Goal: Navigation & Orientation: Find specific page/section

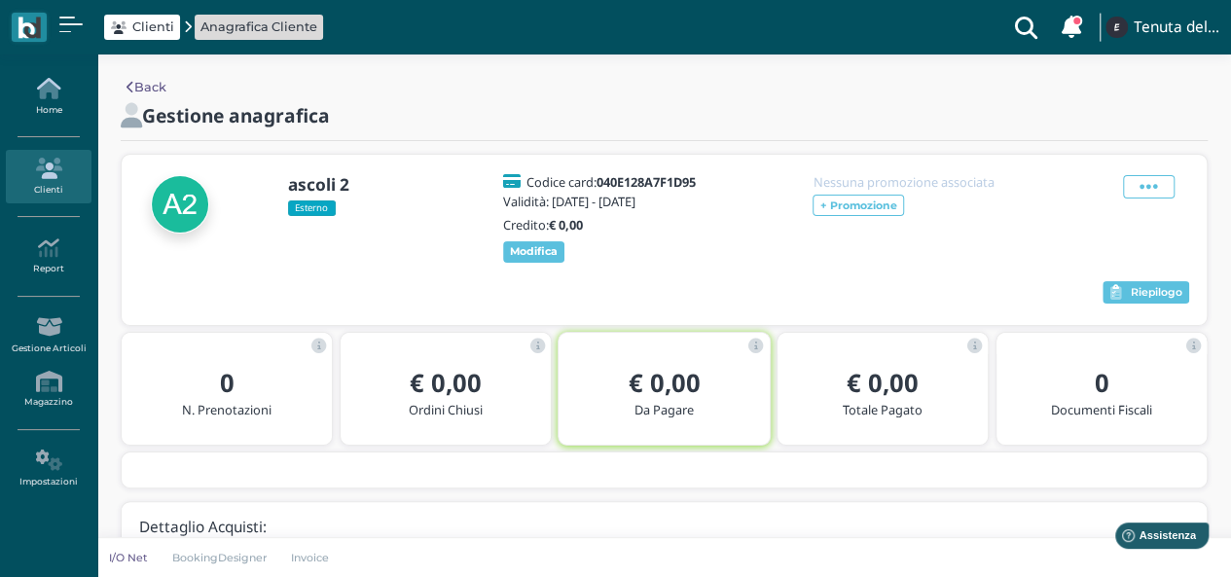
click at [49, 106] on link "Home" at bounding box center [48, 97] width 85 height 54
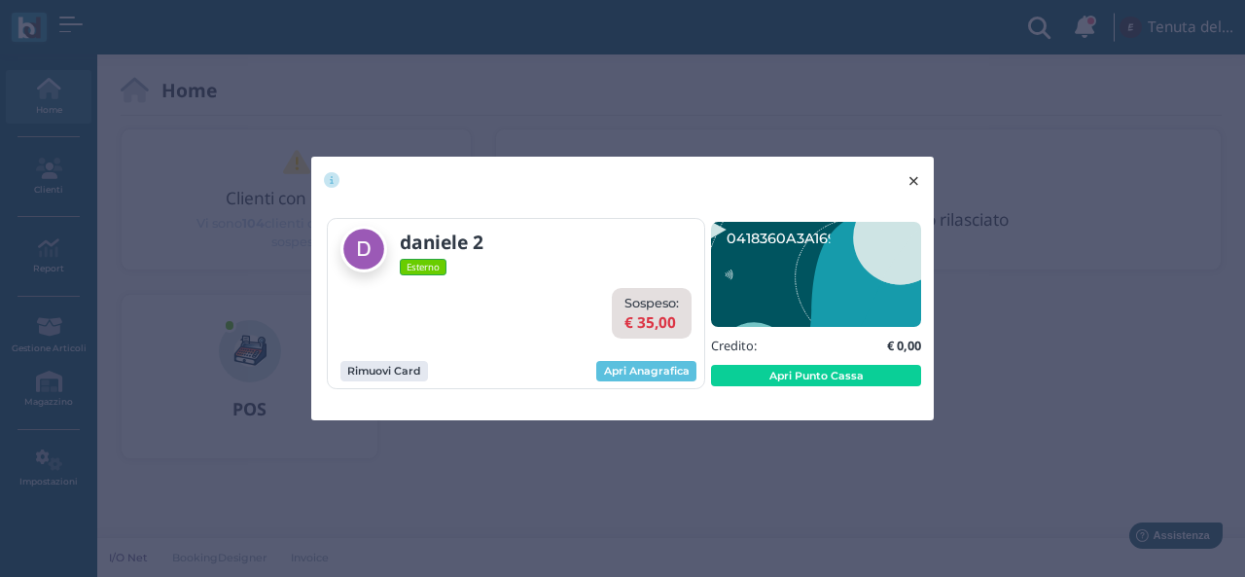
click at [908, 180] on span "×" at bounding box center [914, 180] width 15 height 25
drag, startPoint x: 911, startPoint y: 179, endPoint x: 887, endPoint y: 131, distance: 53.1
click at [911, 178] on span "×" at bounding box center [914, 180] width 15 height 25
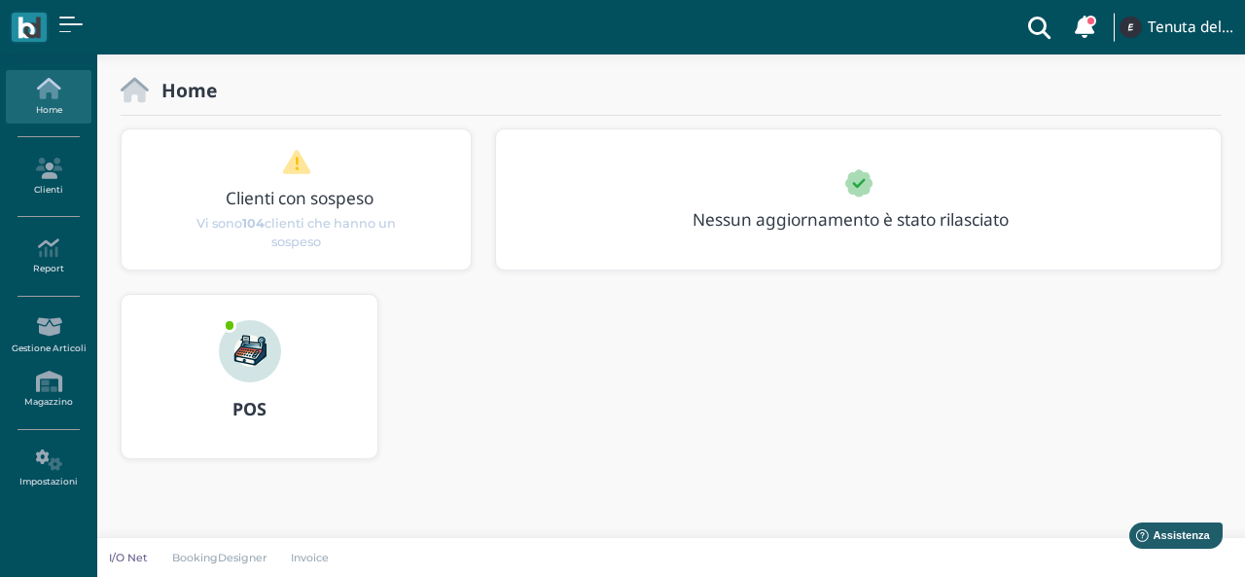
click at [871, 101] on div "Home" at bounding box center [671, 90] width 1101 height 25
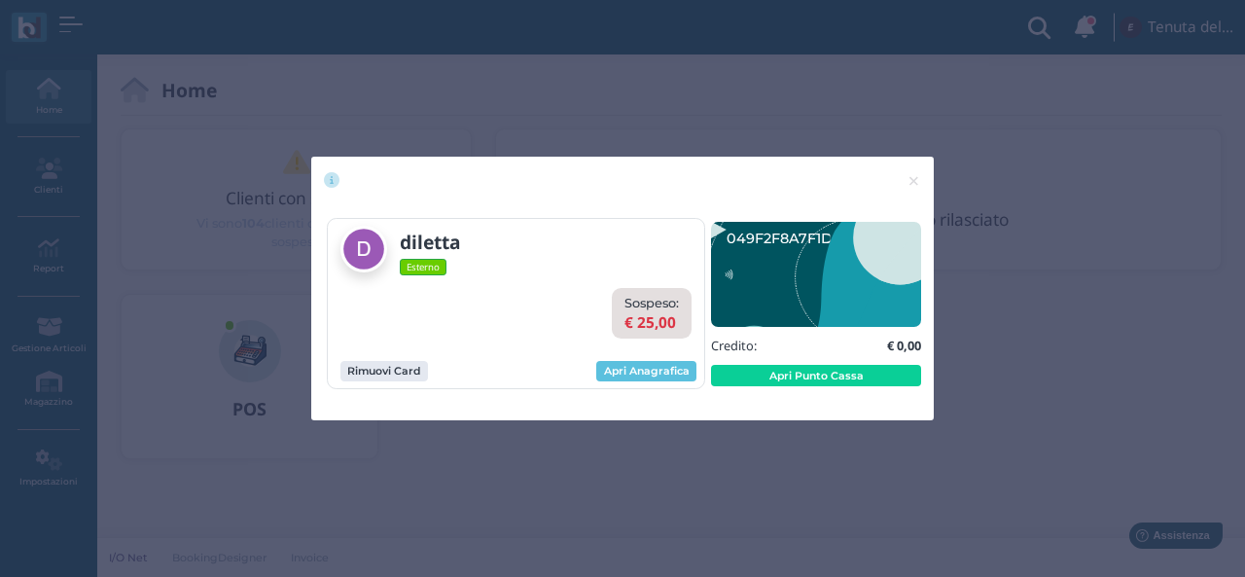
click at [841, 185] on div "× close" at bounding box center [622, 182] width 623 height 50
click at [916, 183] on span "×" at bounding box center [914, 180] width 15 height 25
